Goal: Information Seeking & Learning: Learn about a topic

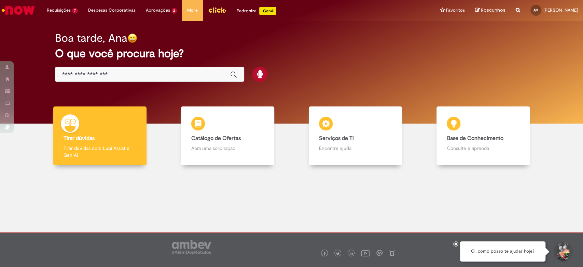
click at [193, 69] on div "Global" at bounding box center [149, 74] width 189 height 15
click at [191, 81] on div "Global" at bounding box center [149, 74] width 189 height 15
drag, startPoint x: 191, startPoint y: 78, endPoint x: 195, endPoint y: 82, distance: 5.8
click at [191, 77] on div "Global" at bounding box center [149, 74] width 189 height 15
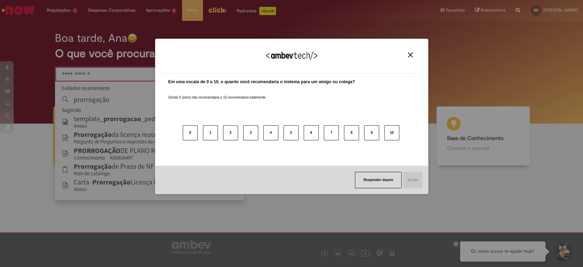
type input "**********"
click at [411, 56] on img "Close" at bounding box center [410, 54] width 5 height 5
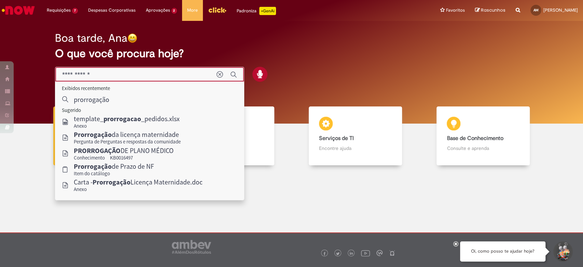
click at [141, 72] on input "**********" at bounding box center [136, 75] width 148 height 8
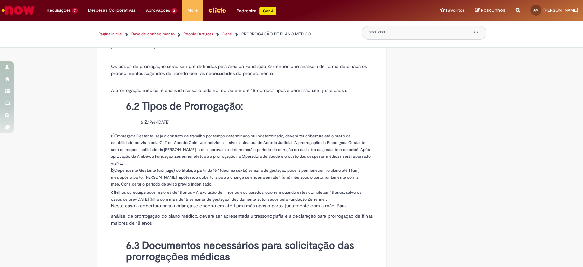
scroll to position [410, 0]
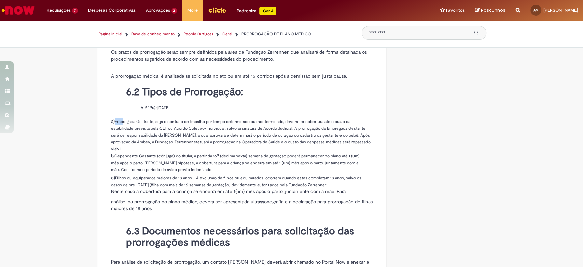
drag, startPoint x: 113, startPoint y: 131, endPoint x: 120, endPoint y: 131, distance: 7.5
click at [120, 131] on p "a) Empregada Gestante, seja o contrato de trabalho por tempo determinado ou ind…" at bounding box center [241, 135] width 260 height 35
click at [120, 131] on span "Empregada Gestante, seja o contrato de trabalho por tempo determinado ou indete…" at bounding box center [238, 128] width 255 height 19
drag, startPoint x: 115, startPoint y: 157, endPoint x: 179, endPoint y: 156, distance: 63.6
click at [179, 156] on span "Dependente Gestante (cônjuge) do titular, a partir da 16ª (décima sexta) semana…" at bounding box center [219, 155] width 209 height 5
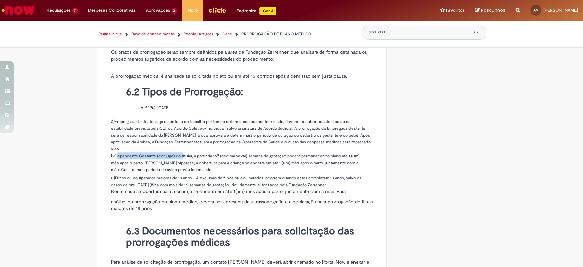
click at [179, 156] on span "Dependente Gestante (cônjuge) do titular, a partir da 16ª (décima sexta) semana…" at bounding box center [219, 155] width 209 height 5
drag, startPoint x: 114, startPoint y: 179, endPoint x: 168, endPoint y: 178, distance: 53.6
click at [168, 178] on span "Filhos ou equiparados maiores de 18 anos – A exclusão de filhos ou equiparados,…" at bounding box center [236, 181] width 250 height 12
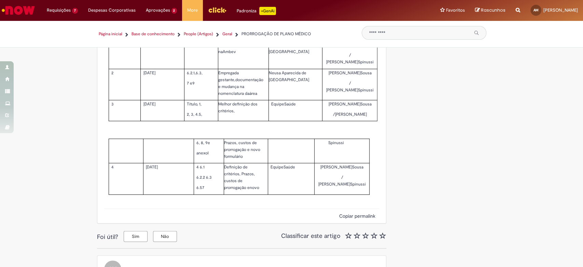
scroll to position [1007, 0]
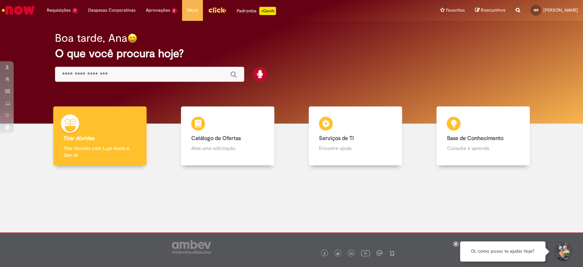
click at [150, 73] on input "Basta digitar aqui" at bounding box center [142, 75] width 161 height 8
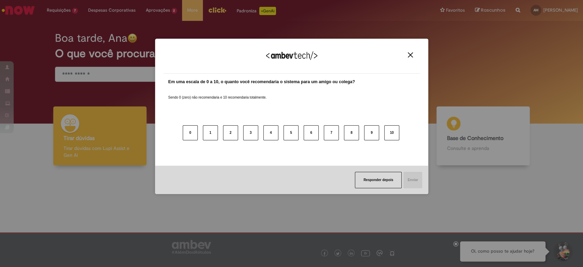
click at [412, 55] on img "Close" at bounding box center [410, 54] width 5 height 5
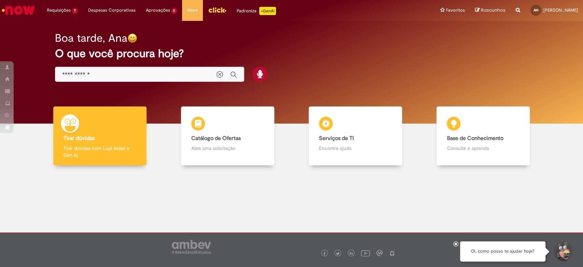
click at [141, 78] on input "**********" at bounding box center [136, 75] width 148 height 8
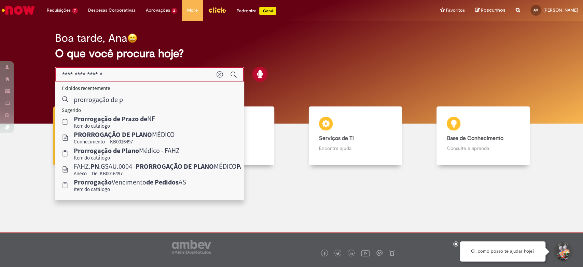
type input "**********"
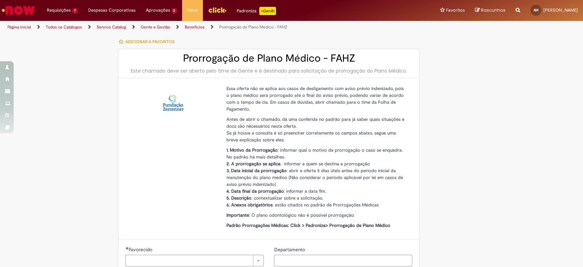
type input "********"
type input "**********"
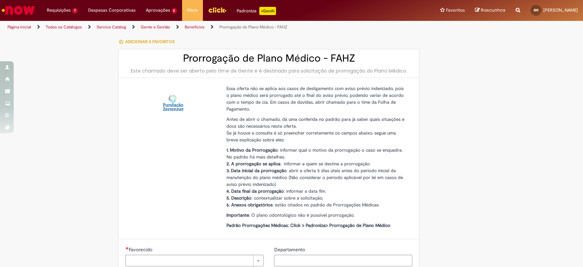
type input "****"
type input "**********"
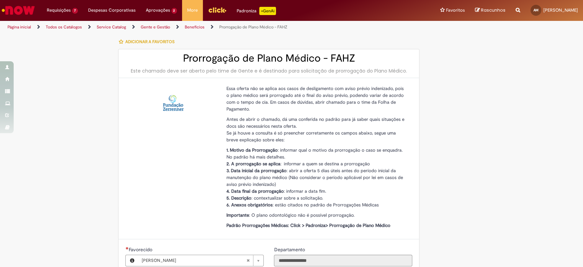
type input "**********"
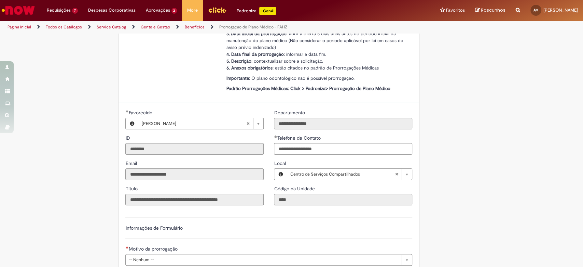
scroll to position [38, 0]
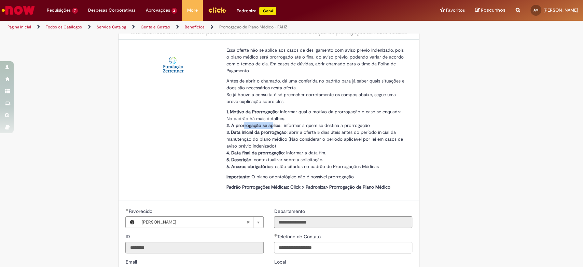
drag, startPoint x: 241, startPoint y: 126, endPoint x: 271, endPoint y: 126, distance: 30.1
click at [271, 126] on strong "2. A prorrogação se aplica" at bounding box center [253, 125] width 54 height 6
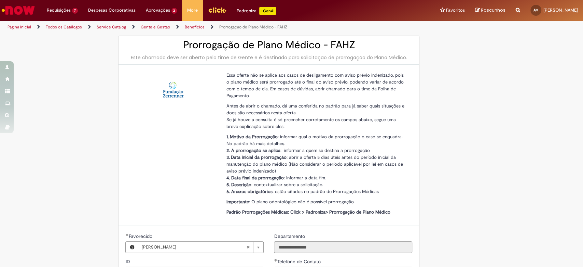
scroll to position [0, 0]
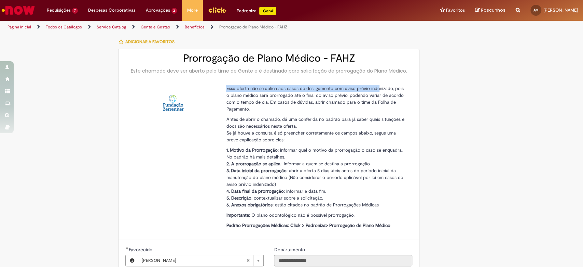
drag, startPoint x: 220, startPoint y: 89, endPoint x: 376, endPoint y: 89, distance: 155.8
click at [376, 89] on div "Essa oferta não se aplica aos casos de desligamento com aviso prévio indenizado…" at bounding box center [316, 158] width 191 height 147
click at [376, 89] on span "Essa oferta não se aplica aos casos de desligamento com aviso prévio indenizado…" at bounding box center [314, 98] width 177 height 26
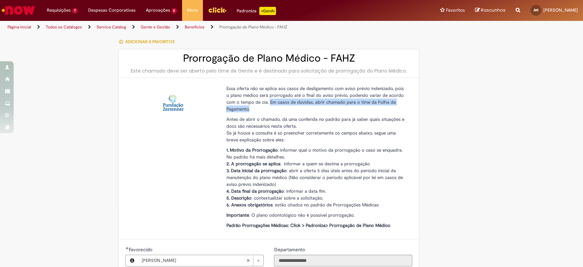
drag, startPoint x: 256, startPoint y: 100, endPoint x: 261, endPoint y: 111, distance: 11.2
click at [261, 111] on p "Essa oferta não se aplica aos casos de desligamento com aviso prévio indenizado…" at bounding box center [316, 98] width 181 height 27
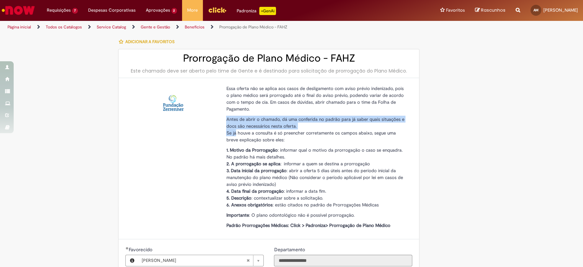
drag, startPoint x: 221, startPoint y: 119, endPoint x: 233, endPoint y: 130, distance: 16.2
click at [233, 130] on div "Essa oferta não se aplica aos casos de desligamento com aviso prévio indenizado…" at bounding box center [316, 158] width 191 height 147
click at [233, 130] on span "Se já houve a consulta é só preencher corretamente os campos abaixo, segue uma …" at bounding box center [310, 136] width 169 height 13
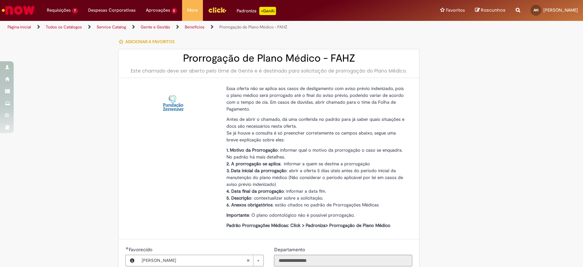
click at [328, 225] on span "Padrão Prorrogações Médicas: Click > Padroniza> Prorrogação de Plano Médico" at bounding box center [308, 225] width 164 height 6
click at [311, 202] on span "6. Anexos obrigatórios : estão citados no padrão de Prorrogações Médicas" at bounding box center [302, 205] width 152 height 6
drag, startPoint x: 325, startPoint y: 224, endPoint x: 404, endPoint y: 226, distance: 78.6
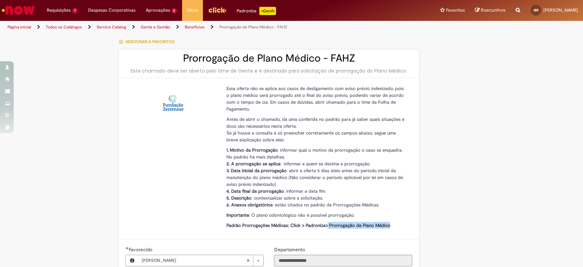
click at [404, 226] on p "Padrão Prorrogações Médicas: Click > Padroniza> Prorrogação de Plano Médico" at bounding box center [316, 224] width 181 height 7
drag, startPoint x: 397, startPoint y: 223, endPoint x: 325, endPoint y: 227, distance: 71.9
click at [325, 227] on p "Padrão Prorrogações Médicas: Click > Padroniza> Prorrogação de Plano Médico" at bounding box center [316, 224] width 181 height 7
copy span "Prorrogação de Plano Médico"
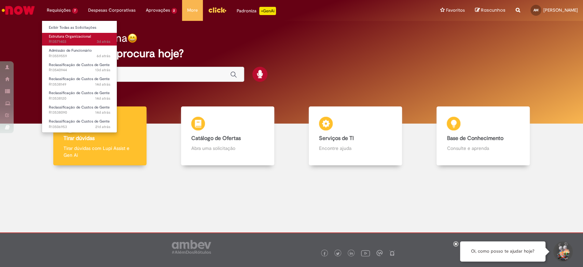
click at [73, 45] on link "Estrutura Organizacional 3d atrás 3 dias atrás R13571403" at bounding box center [79, 39] width 75 height 13
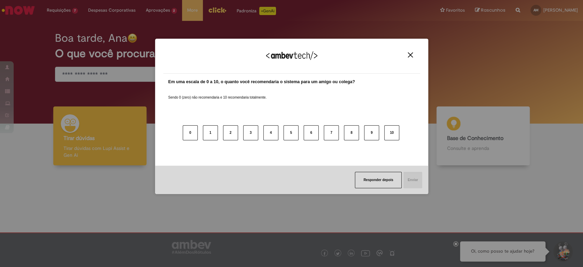
click at [406, 55] on button "Close" at bounding box center [410, 55] width 9 height 6
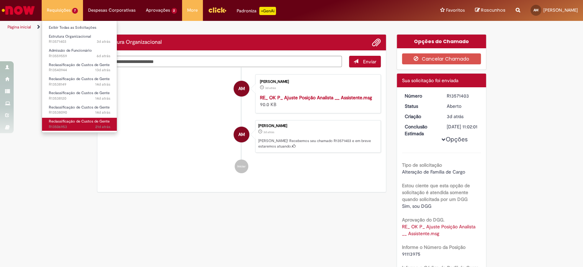
click at [83, 121] on span "Reclassificação de Custos de Gente" at bounding box center [79, 121] width 61 height 5
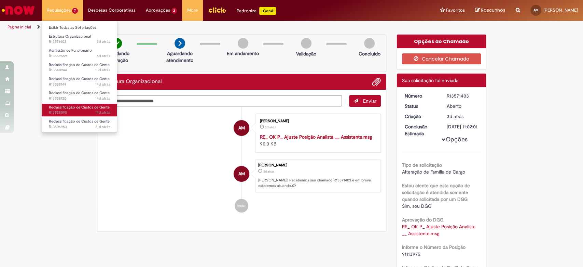
click at [86, 111] on span "14d atrás 14 dias atrás R13538090" at bounding box center [80, 112] width 62 height 5
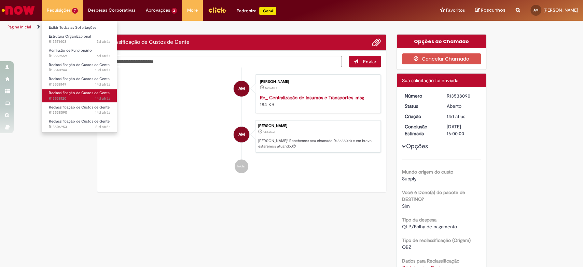
click at [85, 96] on span "14d atrás 14 dias atrás R13538120" at bounding box center [80, 98] width 62 height 5
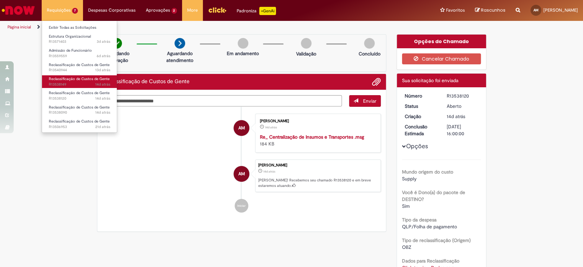
click at [88, 82] on span "14d atrás 14 dias atrás R13538149" at bounding box center [80, 84] width 62 height 5
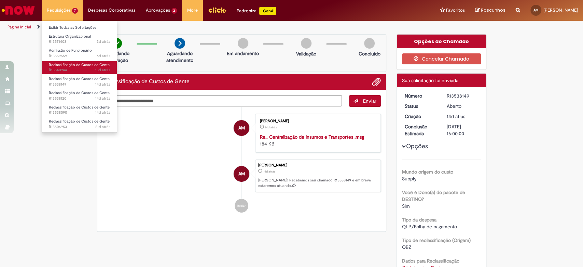
click at [79, 70] on span "13d atrás 13 dias atrás R13540944" at bounding box center [80, 69] width 62 height 5
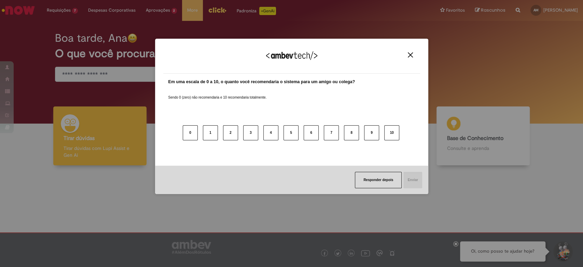
click at [124, 72] on div "Agradecemos seu feedback! Em uma escala de 0 a 10, o quanto você recomendaria o…" at bounding box center [291, 133] width 583 height 267
click at [417, 55] on div "Agradecemos seu feedback!" at bounding box center [291, 60] width 257 height 27
click at [409, 55] on img "Close" at bounding box center [410, 54] width 5 height 5
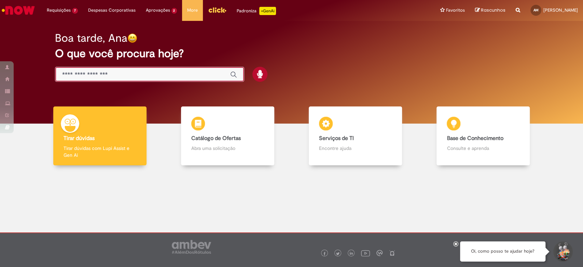
click at [137, 71] on input "Basta digitar aqui" at bounding box center [142, 75] width 161 height 8
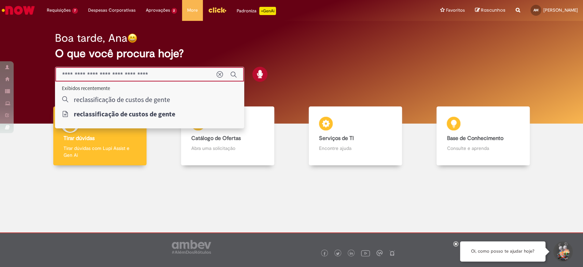
type input "**********"
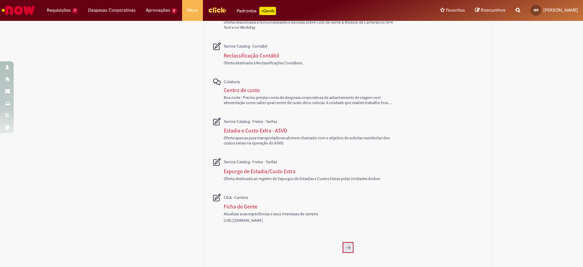
click at [345, 245] on icon "Próxima página, 2" at bounding box center [347, 246] width 5 height 5
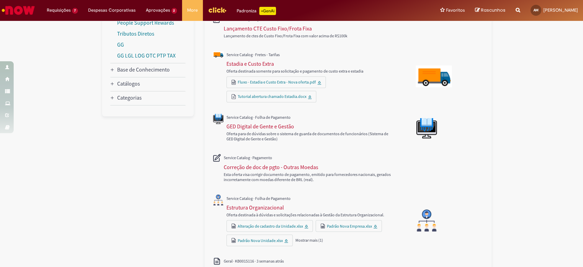
scroll to position [336, 0]
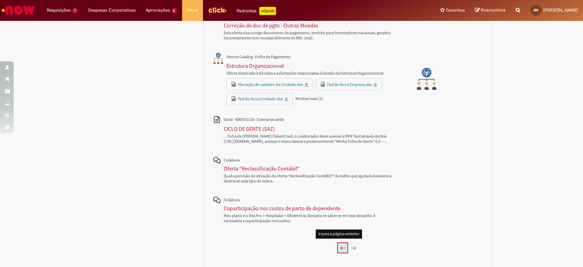
click at [337, 250] on button "Página anterior, 1" at bounding box center [342, 247] width 11 height 11
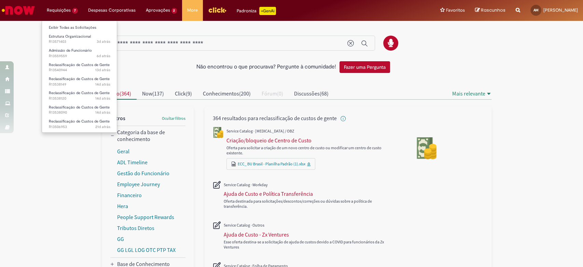
click at [56, 16] on li "Requisições 7 Exibir Todas as Solicitações Estrutura Organizacional 3d atrás 3 …" at bounding box center [62, 10] width 41 height 21
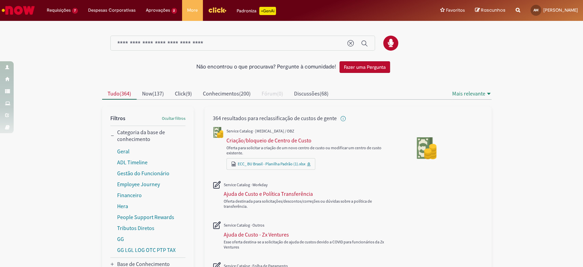
click at [27, 5] on img "Ir para a Homepage" at bounding box center [18, 10] width 35 height 14
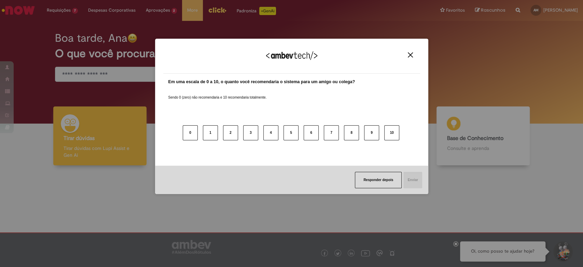
click at [410, 52] on img "Close" at bounding box center [410, 54] width 5 height 5
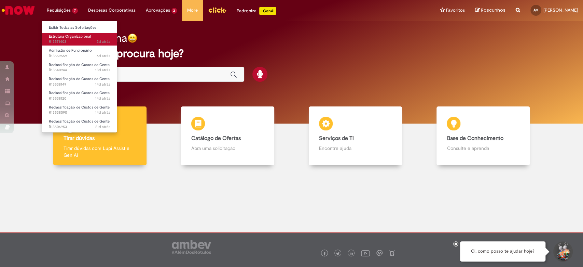
click at [63, 34] on span "Estrutura Organizacional" at bounding box center [70, 36] width 42 height 5
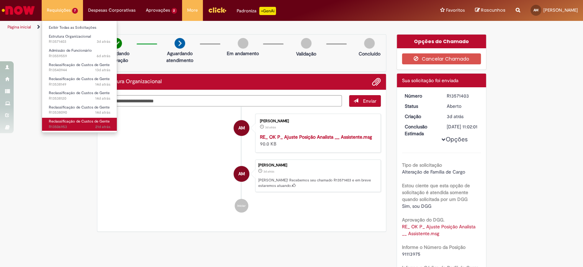
click at [90, 124] on span "21d atrás 21 dias atrás R13506953" at bounding box center [80, 126] width 62 height 5
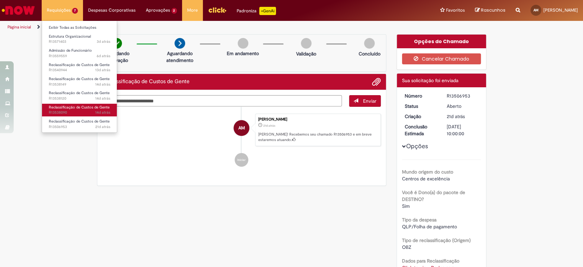
click at [96, 109] on span "Reclassificação de Custos de Gente" at bounding box center [79, 107] width 61 height 5
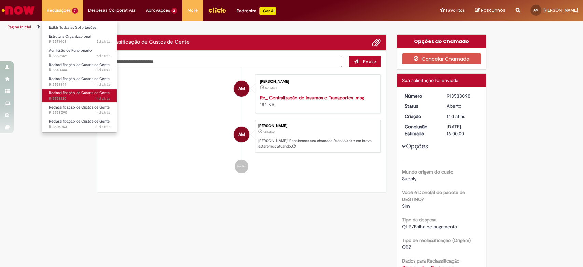
click at [97, 94] on span "Reclassificação de Custos de Gente" at bounding box center [79, 92] width 61 height 5
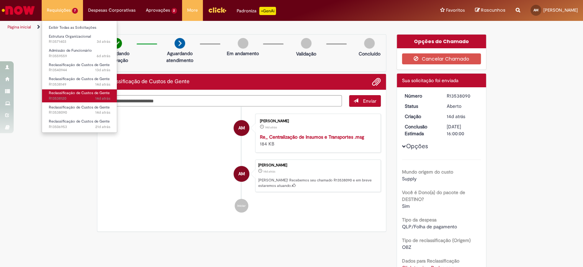
click at [97, 94] on span "Reclassificação de Custos de Gente" at bounding box center [79, 92] width 61 height 5
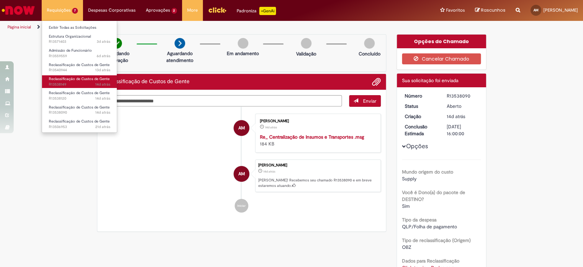
click at [101, 77] on span "Reclassificação de Custos de Gente" at bounding box center [79, 78] width 61 height 5
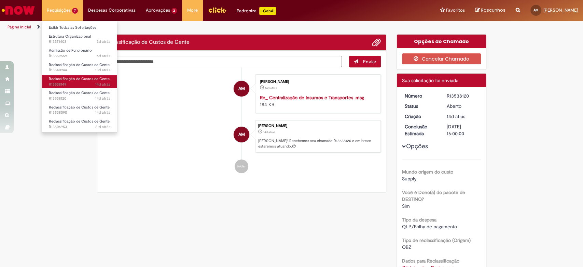
click at [100, 80] on span "Reclassificação de Custos de Gente" at bounding box center [79, 78] width 61 height 5
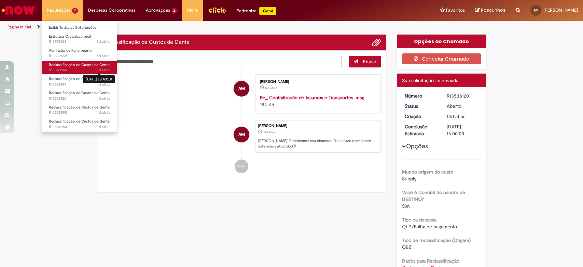
click at [96, 67] on link "Reclassificação de Custos de Gente 13d atrás 13 dias atrás 16/09/2025 16:49:10 …" at bounding box center [79, 67] width 75 height 13
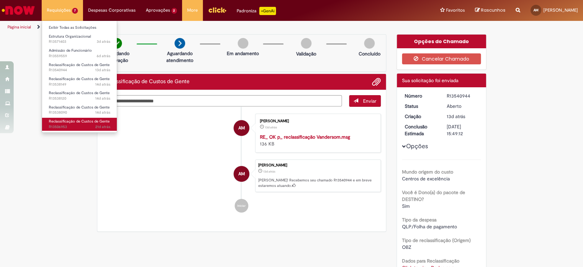
click at [83, 125] on span "21d atrás 21 dias atrás R13506953" at bounding box center [80, 126] width 62 height 5
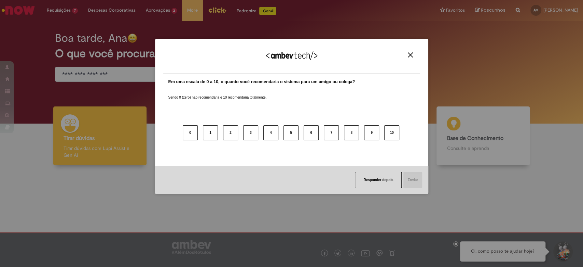
click at [411, 55] on img "Close" at bounding box center [410, 54] width 5 height 5
